Goal: Task Accomplishment & Management: Manage account settings

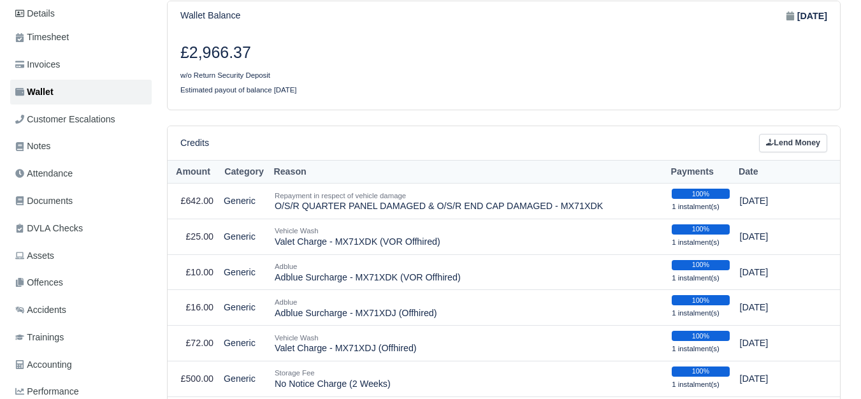
scroll to position [196, 0]
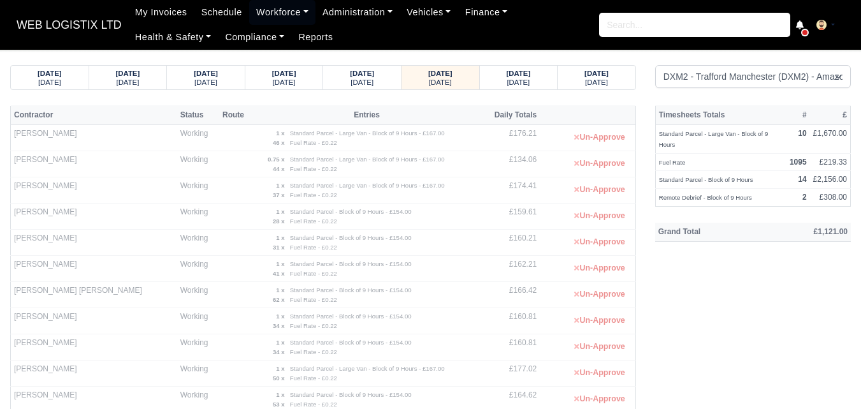
select select "1"
click at [539, 80] on div "Friday" at bounding box center [519, 81] width 54 height 9
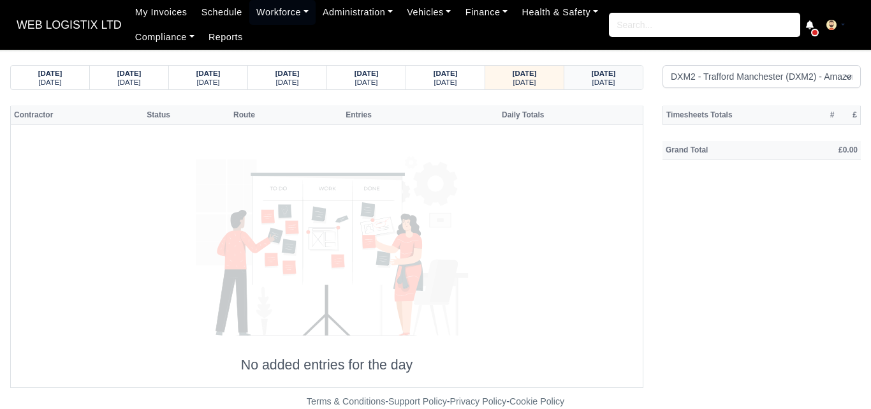
click at [591, 76] on strong "30/08/2025" at bounding box center [603, 73] width 24 height 8
click at [526, 74] on strong "29/08/2025" at bounding box center [524, 73] width 24 height 8
drag, startPoint x: 3, startPoint y: 1, endPoint x: 447, endPoint y: 79, distance: 451.0
click at [446, 76] on strong "28/08/2025" at bounding box center [445, 73] width 24 height 8
click at [448, 80] on small "Thursday" at bounding box center [445, 82] width 23 height 8
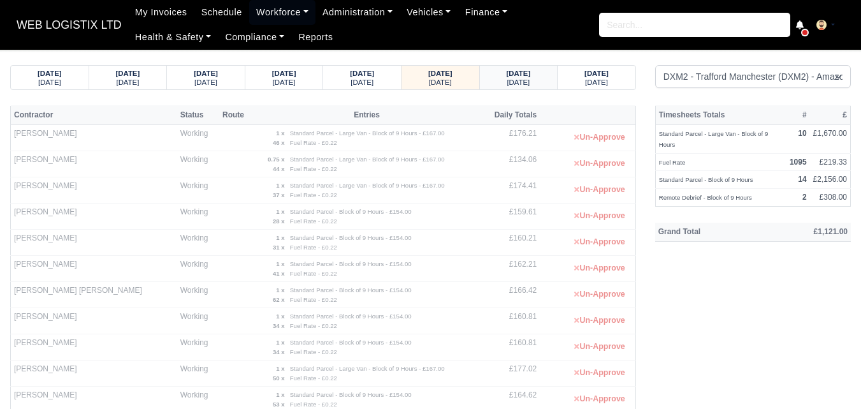
click at [529, 82] on div "Friday" at bounding box center [519, 81] width 54 height 9
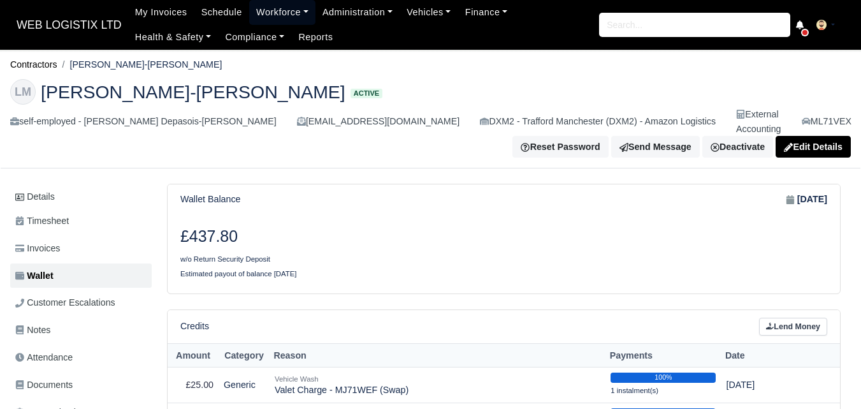
click at [278, 13] on link "Workforce" at bounding box center [282, 12] width 66 height 25
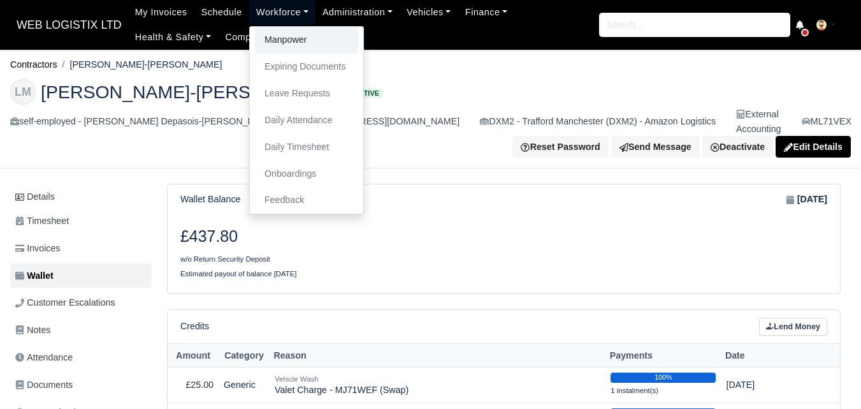
click at [283, 38] on link "Manpower" at bounding box center [306, 40] width 103 height 27
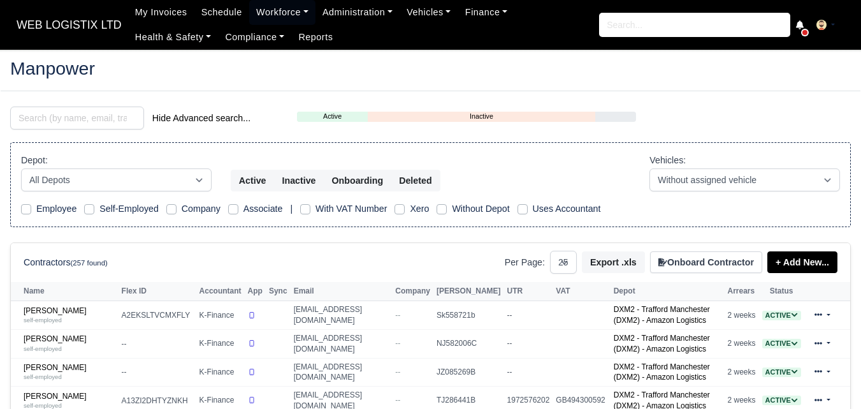
select select "25"
drag, startPoint x: 70, startPoint y: 126, endPoint x: 12, endPoint y: 122, distance: 58.1
click at [10, 117] on div "f Hide Advanced search..." at bounding box center [144, 118] width 287 height 25
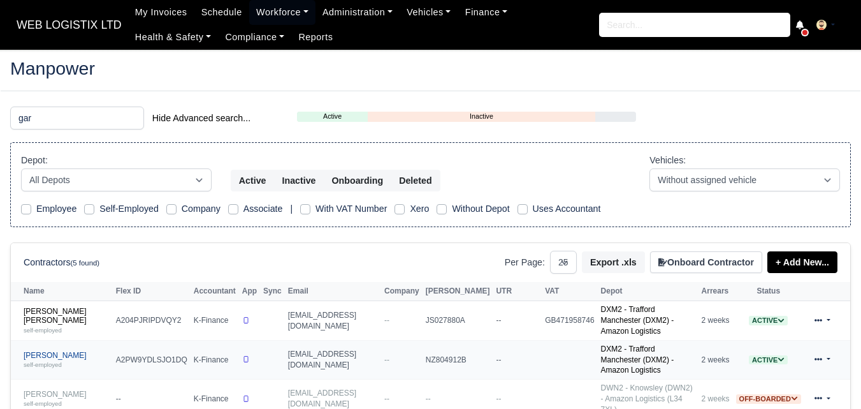
type input "gar"
click at [47, 361] on small "self-employed" at bounding box center [43, 364] width 38 height 7
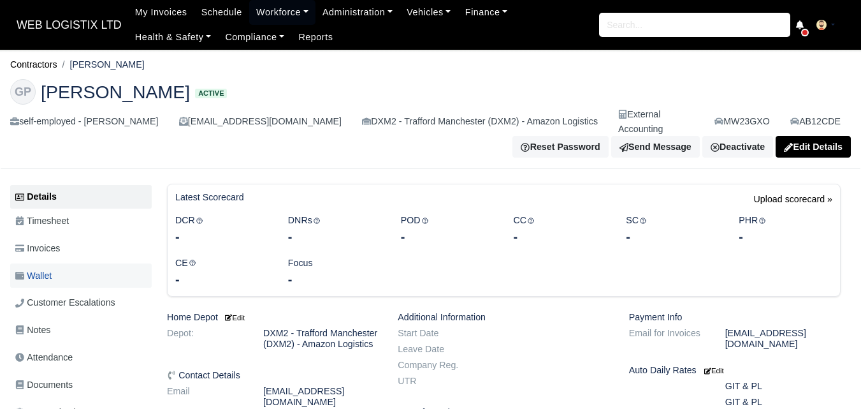
click at [81, 263] on link "Wallet" at bounding box center [80, 275] width 141 height 25
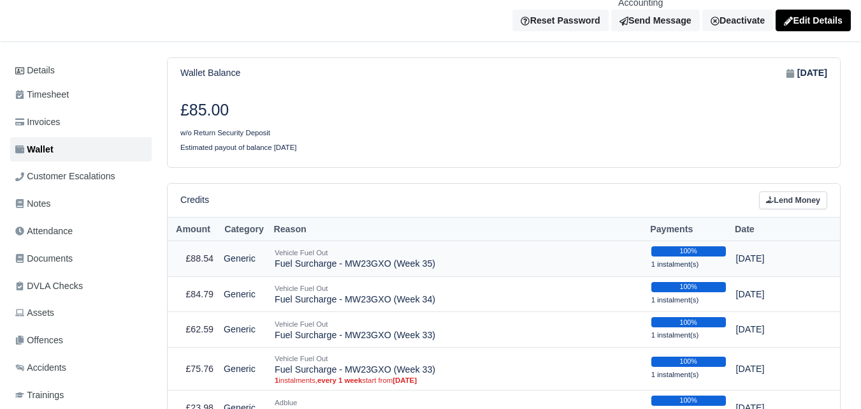
scroll to position [126, 0]
drag, startPoint x: 275, startPoint y: 248, endPoint x: 449, endPoint y: 252, distance: 174.7
click at [449, 252] on td "Vehicle Fuel Out Fuel Surcharge - MW23GXO (Week 35)" at bounding box center [458, 258] width 377 height 36
copy td "Fuel Surcharge - MW23GXO (Week 35)"
click at [806, 192] on link "Lend Money" at bounding box center [793, 200] width 68 height 18
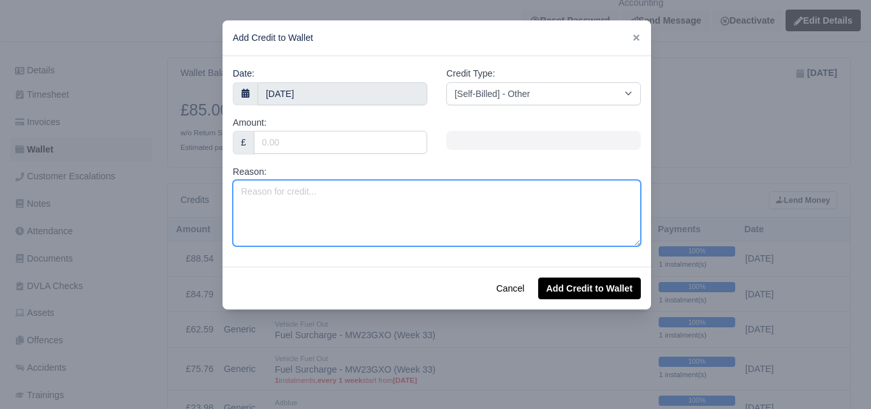
click at [352, 221] on textarea "Reason:" at bounding box center [437, 213] width 408 height 66
paste textarea "Fuel Surcharge - MW23GXO (Week 35)"
type textarea "Fuel Surcharge - MW23GXO (Week 35)"
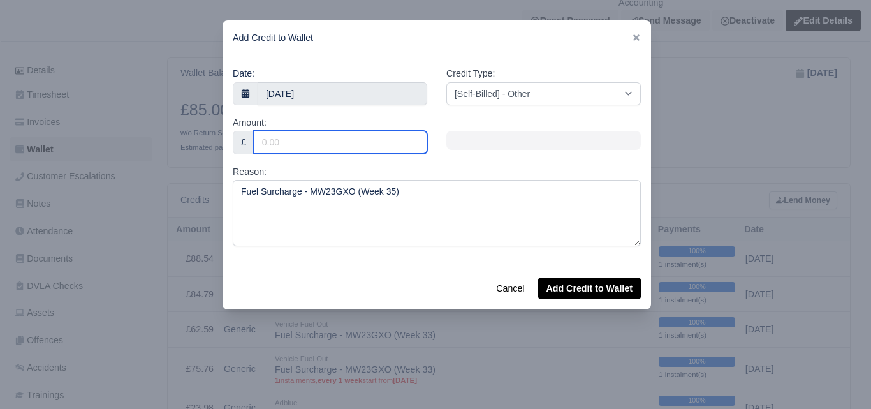
click at [316, 140] on input "Amount:" at bounding box center [340, 142] width 173 height 23
click at [325, 143] on input "Amount:" at bounding box center [340, 142] width 173 height 23
paste input "76.44"
type input "76.44"
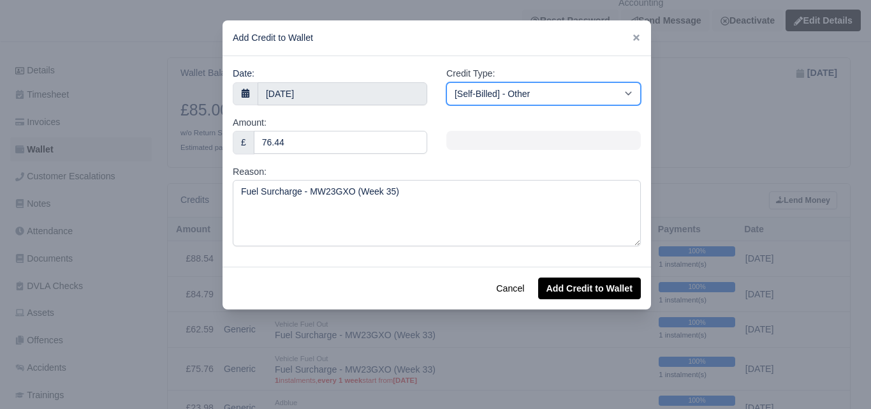
click at [507, 97] on select "[Self-Billed] - Other [Self-Billed] - Negative Invoice [Self-Billed] - Keychain…" at bounding box center [543, 93] width 194 height 23
click at [446, 82] on select "[Self-Billed] - Other [Self-Billed] - Negative Invoice [Self-Billed] - Keychain…" at bounding box center [543, 93] width 194 height 23
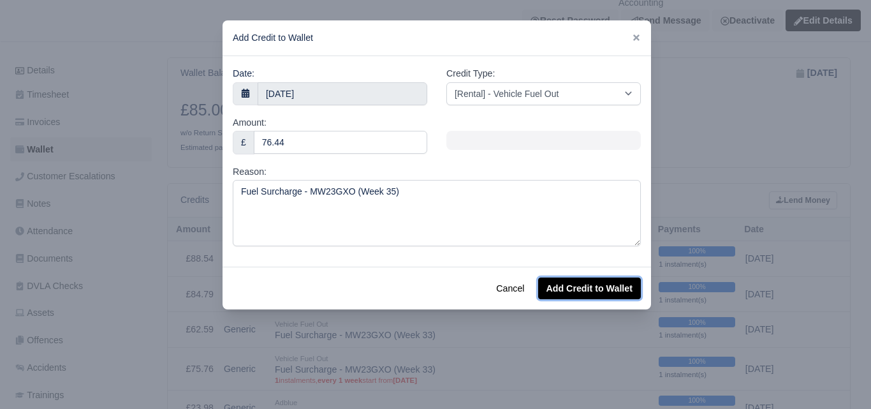
click at [583, 290] on button "Add Credit to Wallet" at bounding box center [589, 288] width 103 height 22
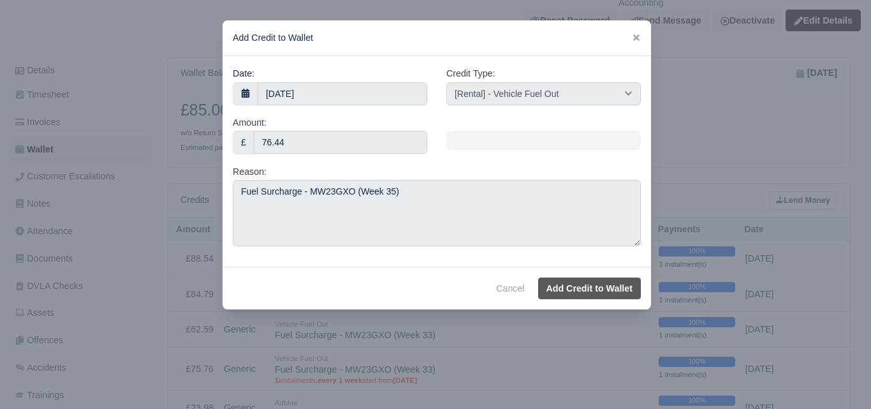
select select "other"
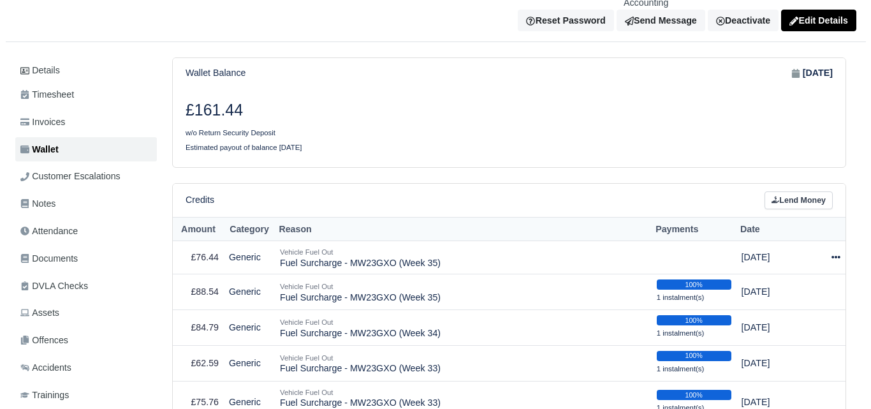
scroll to position [126, 0]
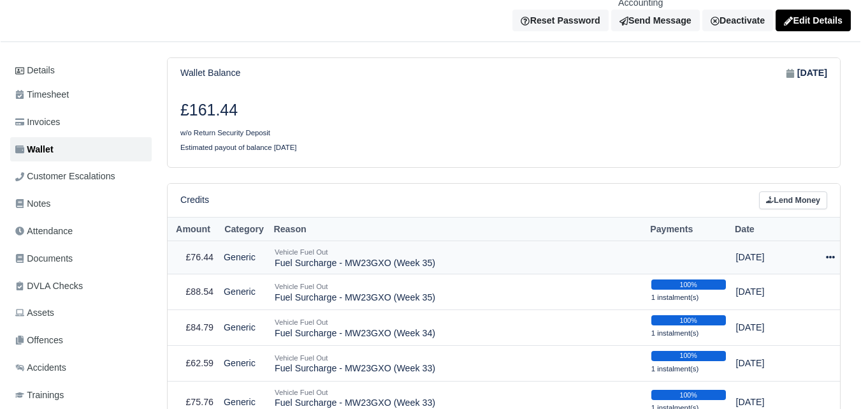
click at [832, 256] on icon at bounding box center [830, 257] width 9 height 3
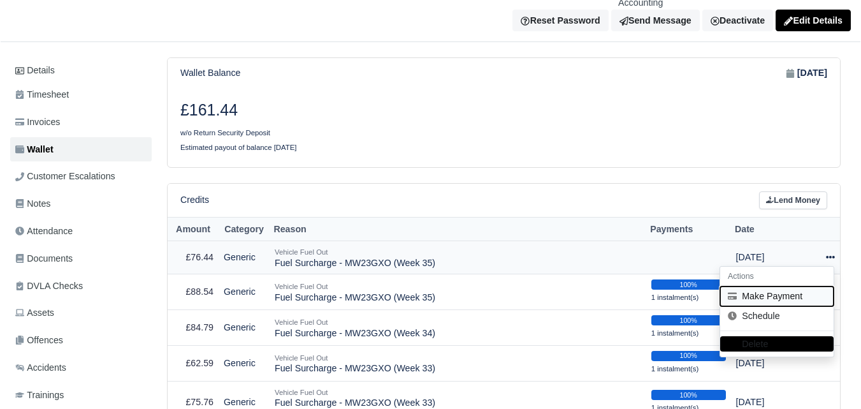
click at [774, 286] on button "Make Payment" at bounding box center [776, 296] width 113 height 20
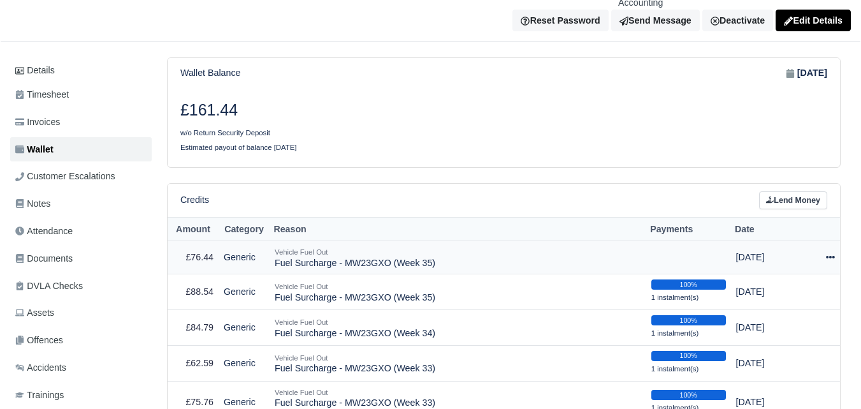
select select "6519"
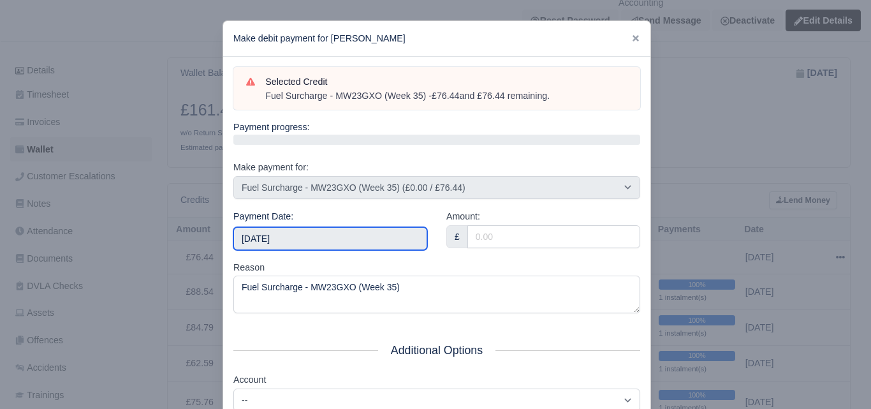
click at [298, 235] on input "2025-08-30" at bounding box center [330, 238] width 194 height 23
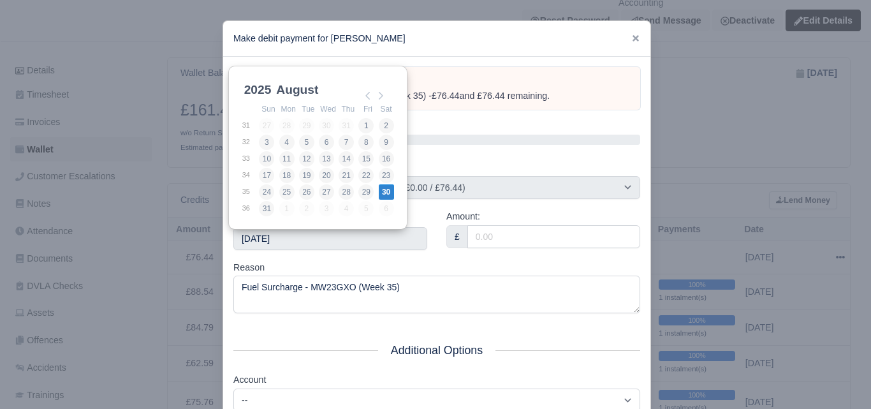
click at [470, 222] on label "Amount:" at bounding box center [463, 216] width 34 height 15
click at [470, 225] on input "Amount:" at bounding box center [553, 236] width 173 height 23
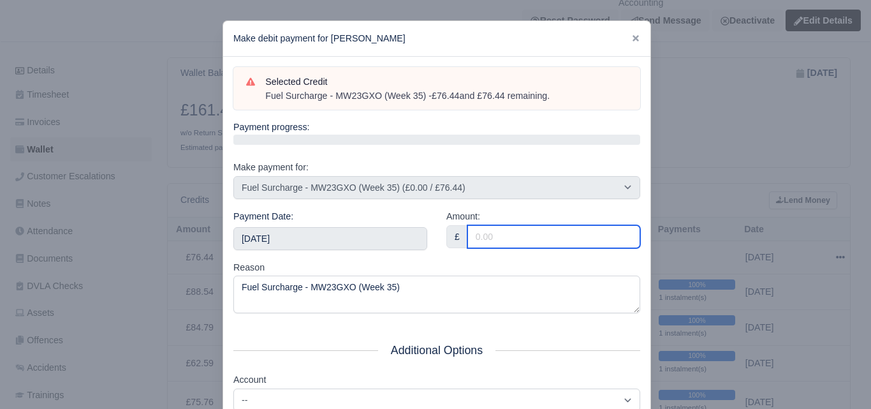
paste input "76.44"
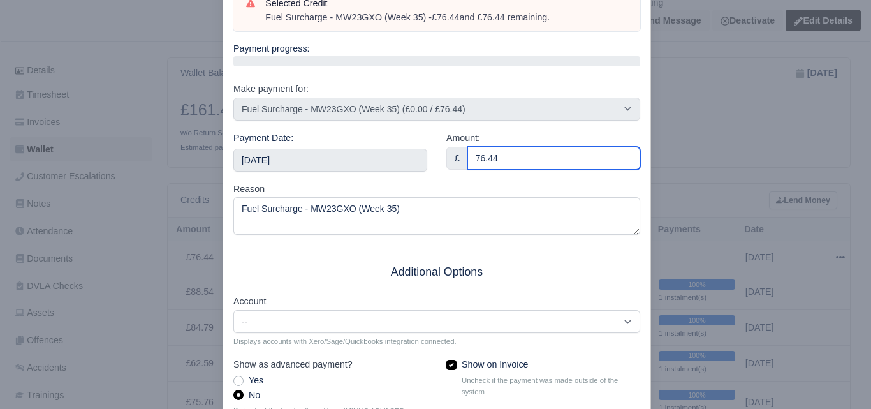
scroll to position [183, 0]
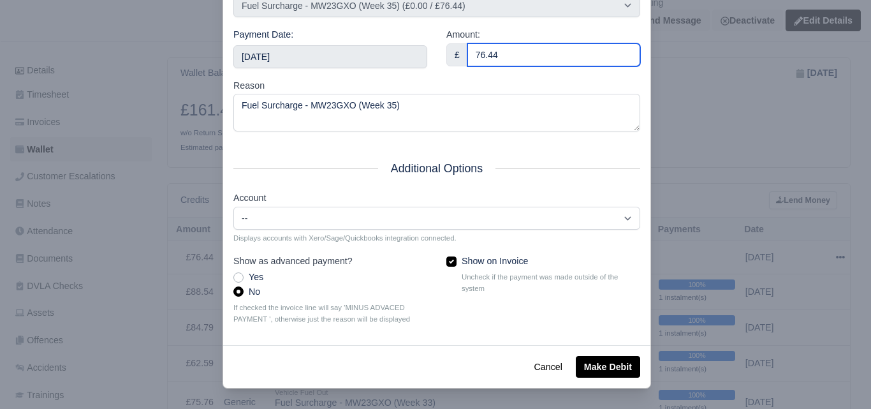
type input "76.44"
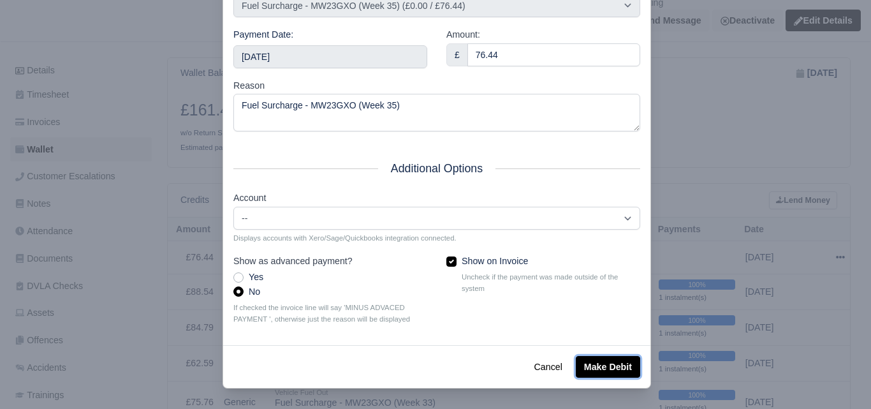
click at [605, 370] on button "Make Debit" at bounding box center [608, 367] width 64 height 22
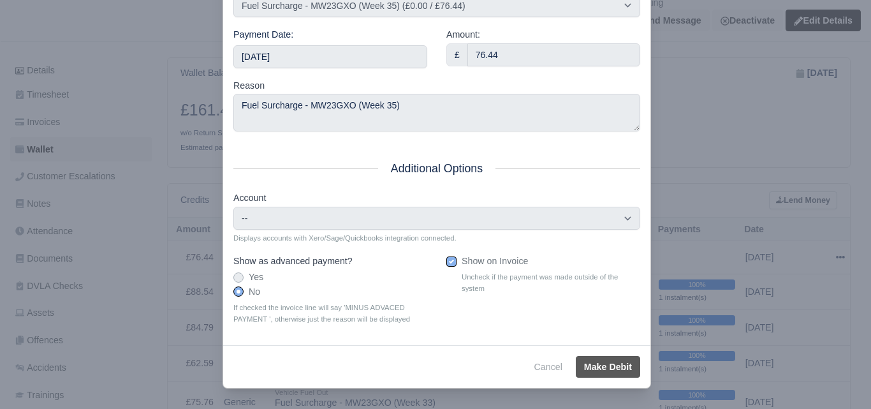
type input "2025-08-30T23:59:59+01:00"
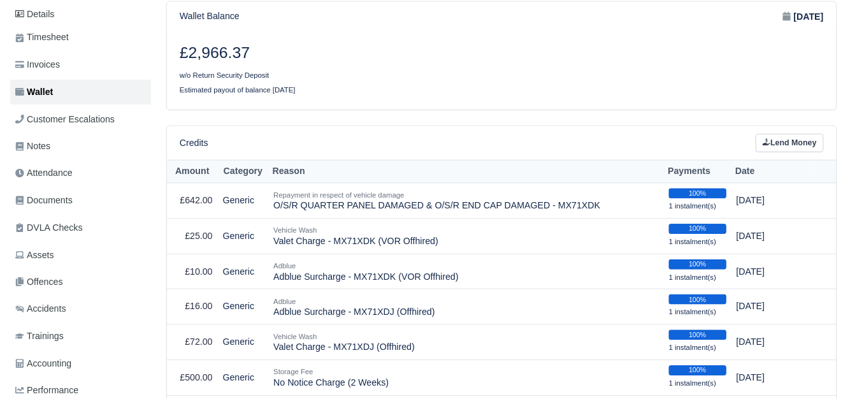
scroll to position [196, 0]
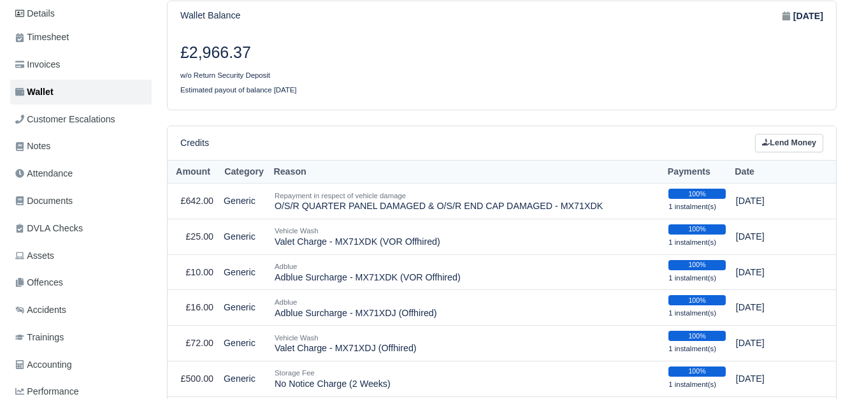
drag, startPoint x: 191, startPoint y: 50, endPoint x: 248, endPoint y: 55, distance: 57.0
click at [248, 55] on h3 "£2,966.37" at bounding box center [336, 52] width 312 height 19
copy h3 "2,966.37"
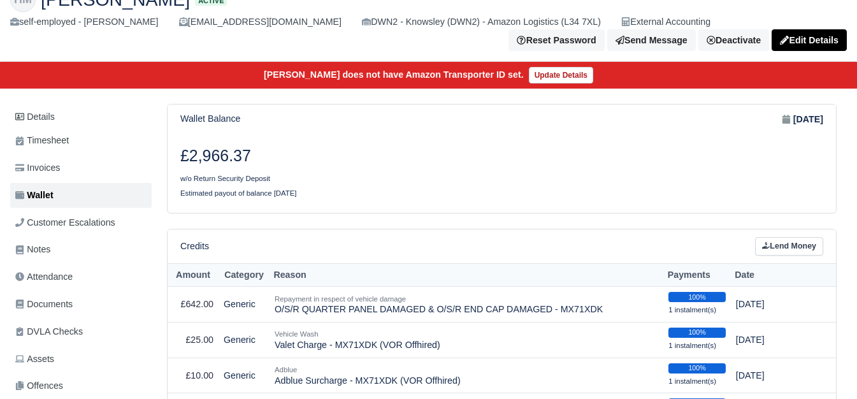
scroll to position [47, 0]
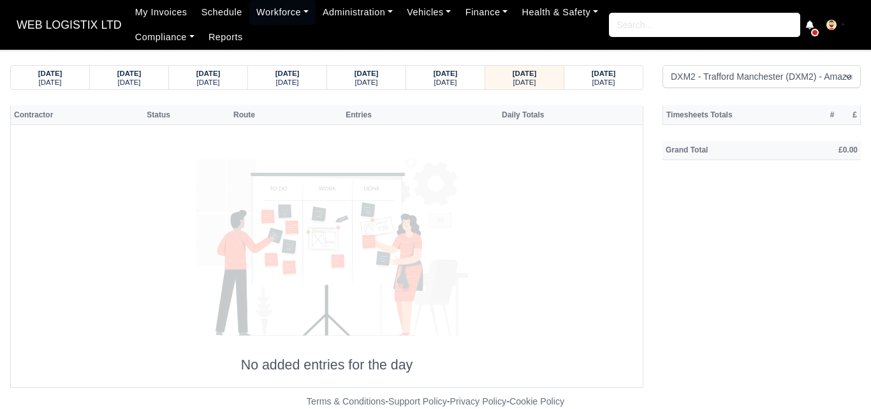
select select "1"
click at [532, 78] on small "[DATE]" at bounding box center [524, 82] width 23 height 8
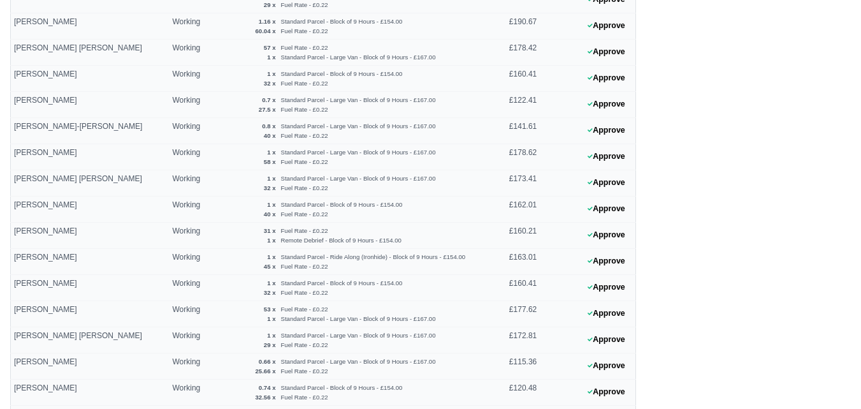
scroll to position [437, 0]
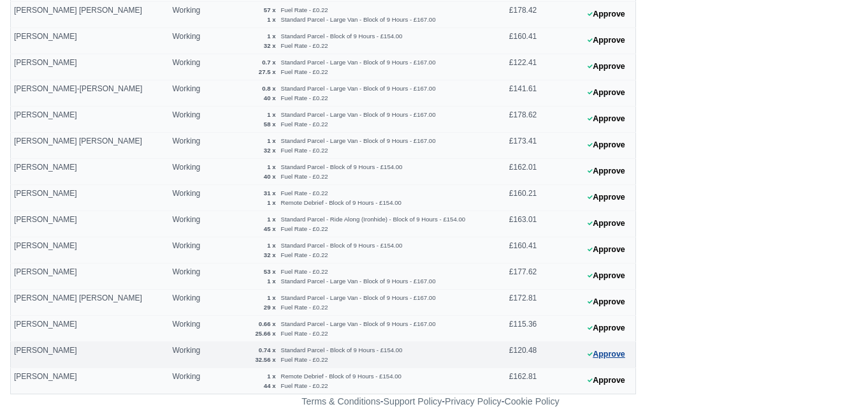
click at [593, 354] on button "Approve" at bounding box center [607, 354] width 52 height 18
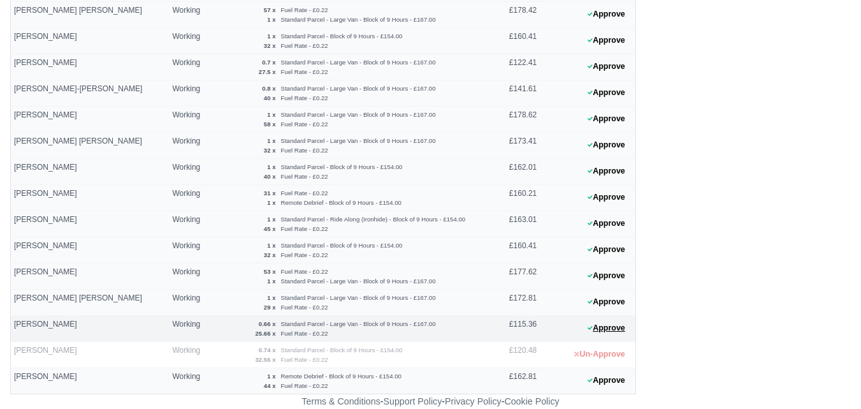
click at [632, 328] on 1756554216 "Approve" at bounding box center [588, 328] width 96 height 26
click at [615, 330] on button "Approve" at bounding box center [607, 328] width 52 height 18
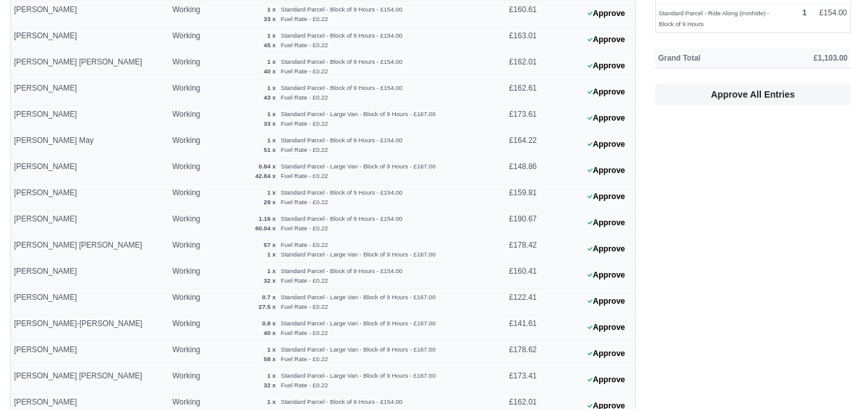
scroll to position [208, 0]
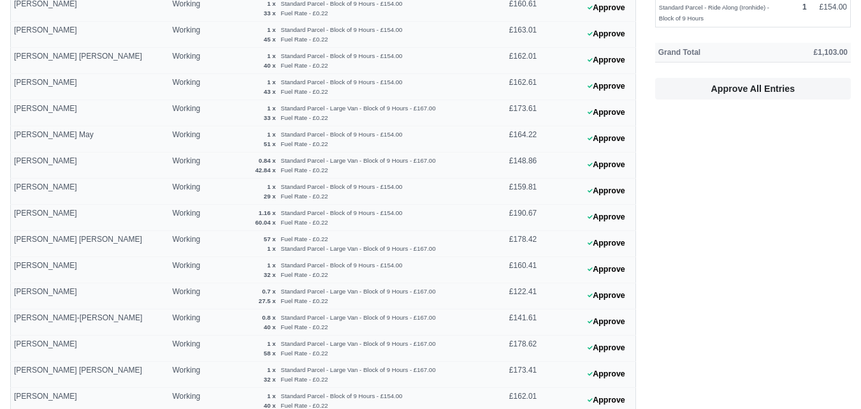
click at [860, 214] on main "[DATE] [DATE] [DATE] [DATE] [DATE]" at bounding box center [430, 239] width 861 height 765
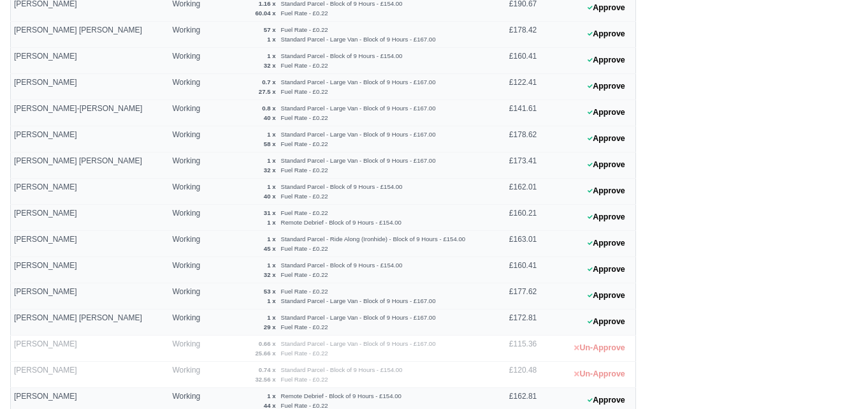
scroll to position [437, 0]
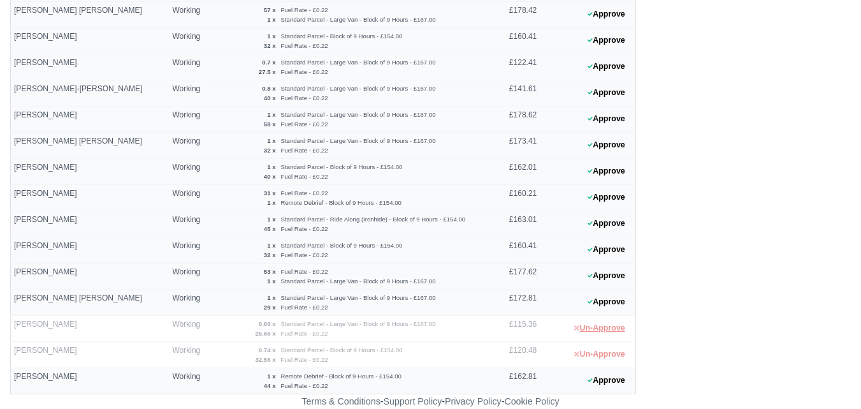
click at [587, 328] on button "Un-Approve" at bounding box center [599, 328] width 64 height 18
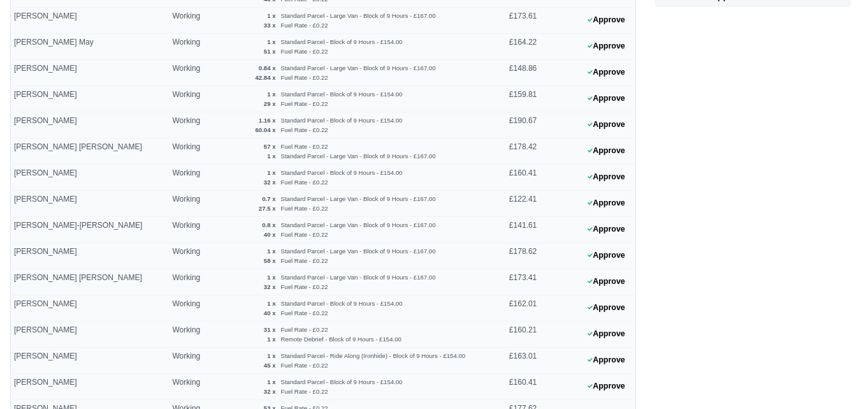
scroll to position [284, 0]
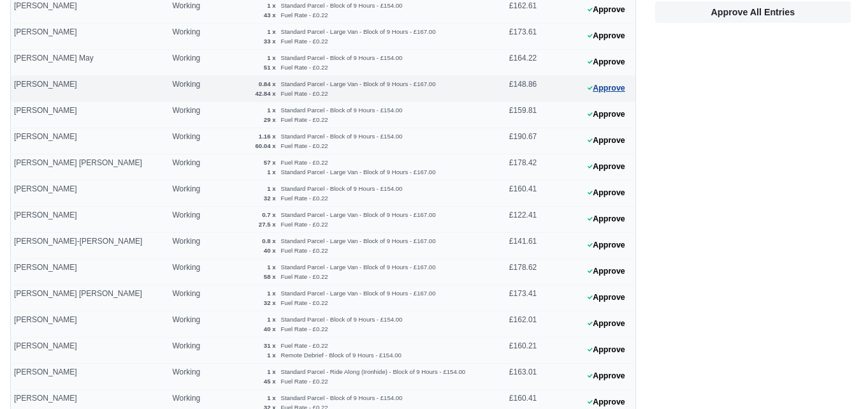
click at [601, 91] on button "Approve" at bounding box center [607, 88] width 52 height 18
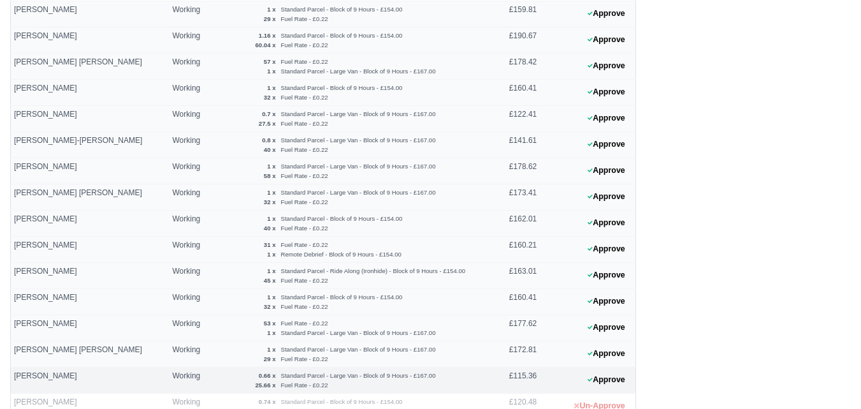
scroll to position [437, 0]
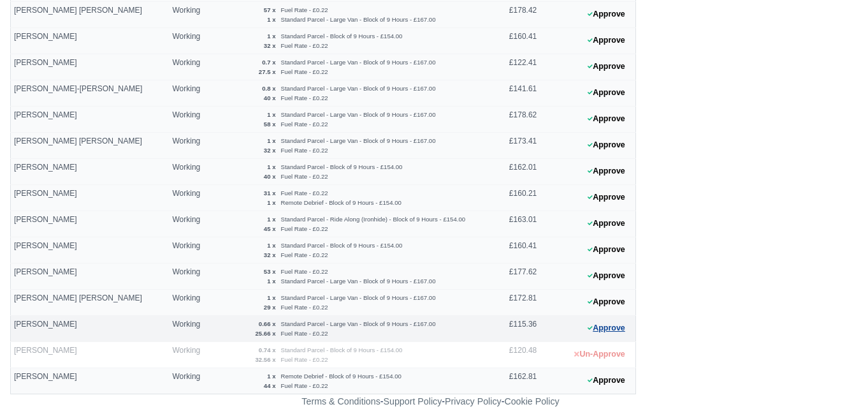
click at [595, 334] on button "Approve" at bounding box center [607, 328] width 52 height 18
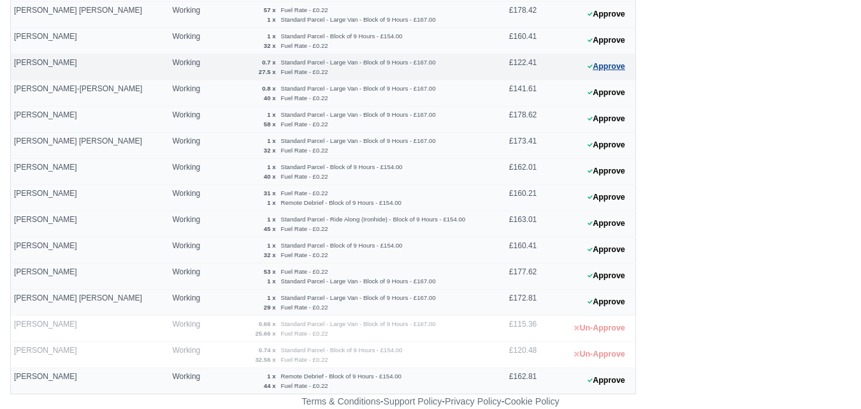
click at [618, 66] on button "Approve" at bounding box center [607, 66] width 52 height 18
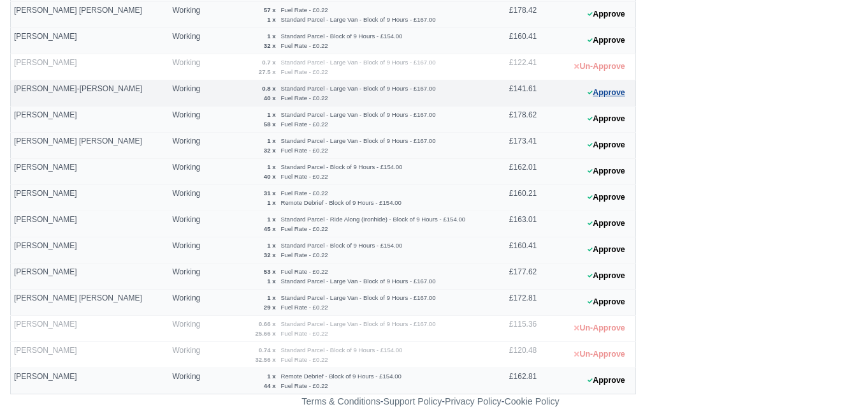
click at [606, 97] on button "Approve" at bounding box center [607, 92] width 52 height 18
